Goal: Information Seeking & Learning: Learn about a topic

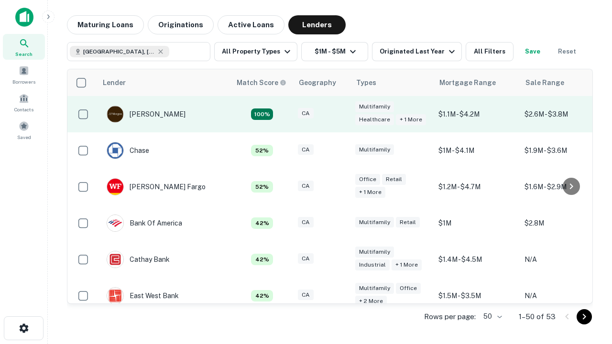
click at [339, 114] on div "CA" at bounding box center [322, 114] width 48 height 13
